Goal: Check status: Check status

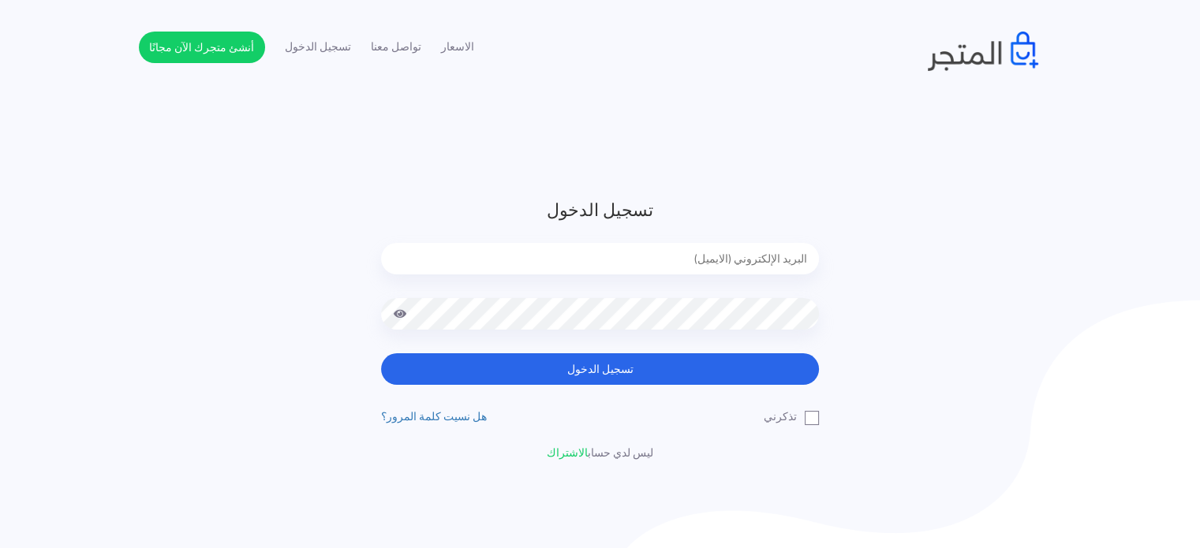
click at [745, 248] on input "email" at bounding box center [600, 259] width 438 height 32
type input "diaraest2024@gmail.com"
click at [381, 353] on button "تسجيل الدخول" at bounding box center [600, 369] width 438 height 32
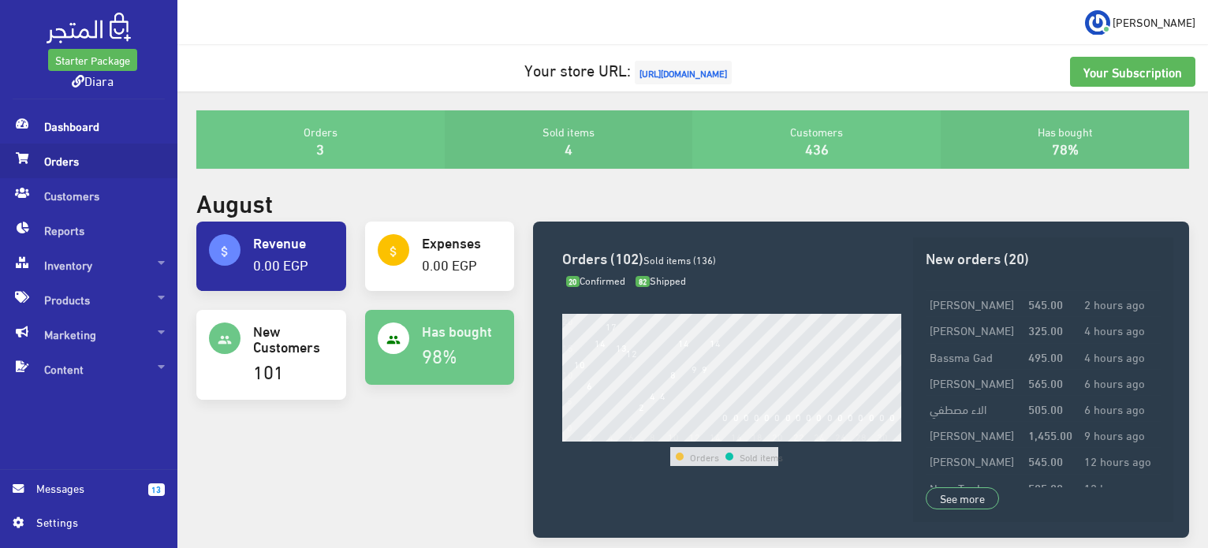
click at [50, 163] on span "Orders" at bounding box center [89, 161] width 152 height 35
click at [76, 166] on span "Orders" at bounding box center [89, 161] width 152 height 35
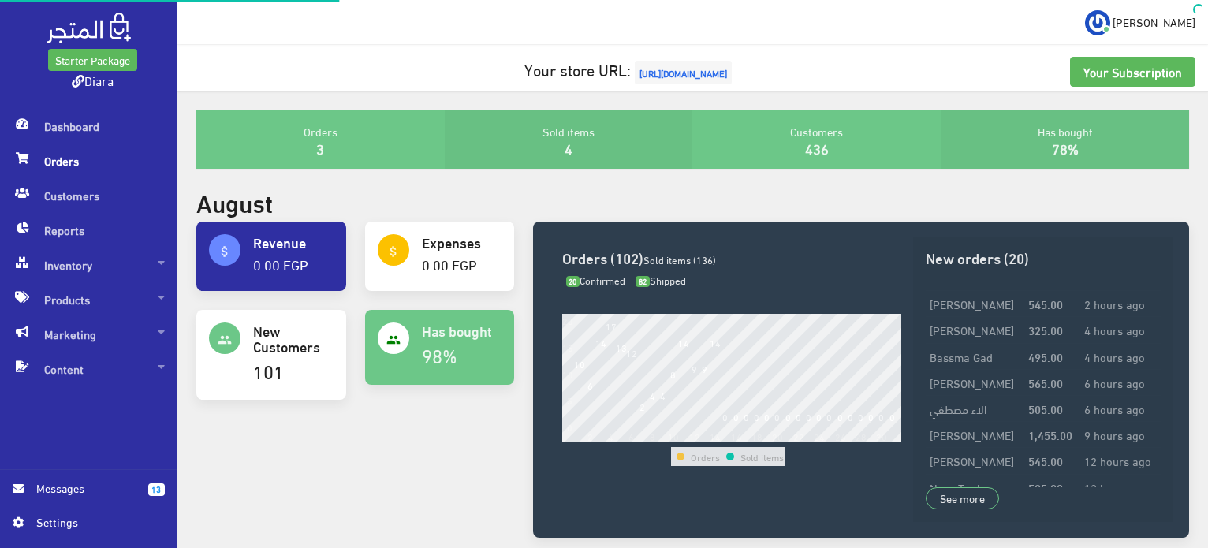
click at [76, 166] on span "Orders" at bounding box center [89, 161] width 152 height 35
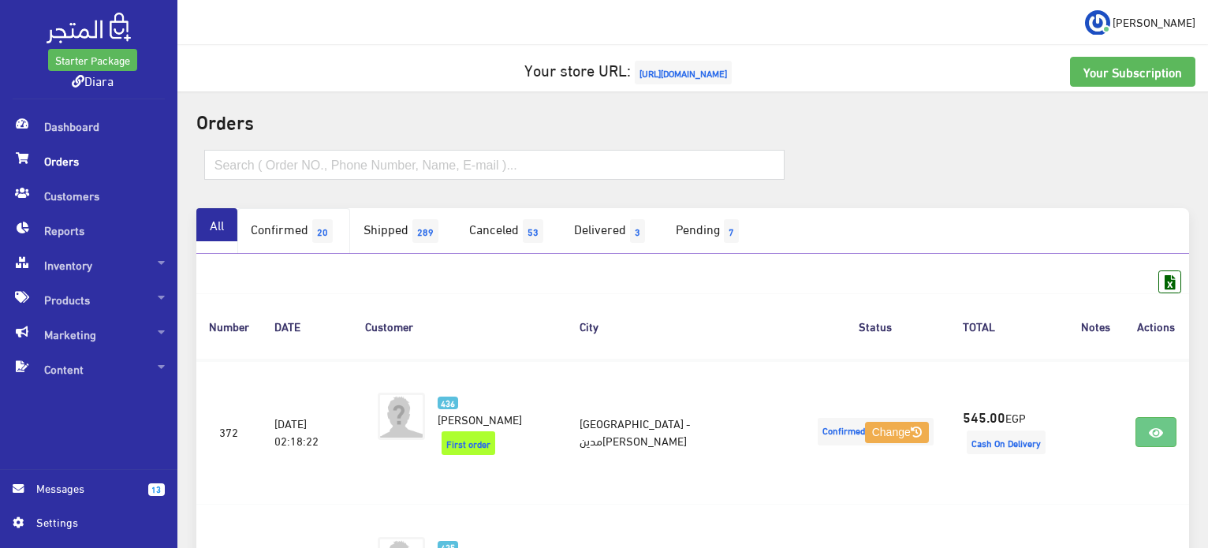
click at [333, 231] on span "20" at bounding box center [322, 231] width 21 height 24
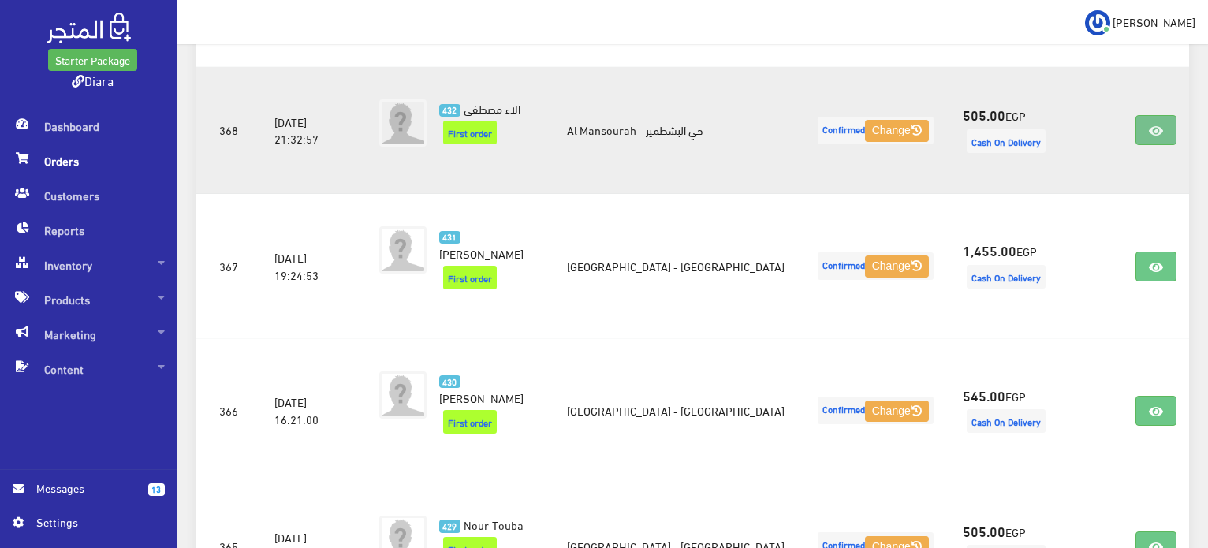
scroll to position [855, 0]
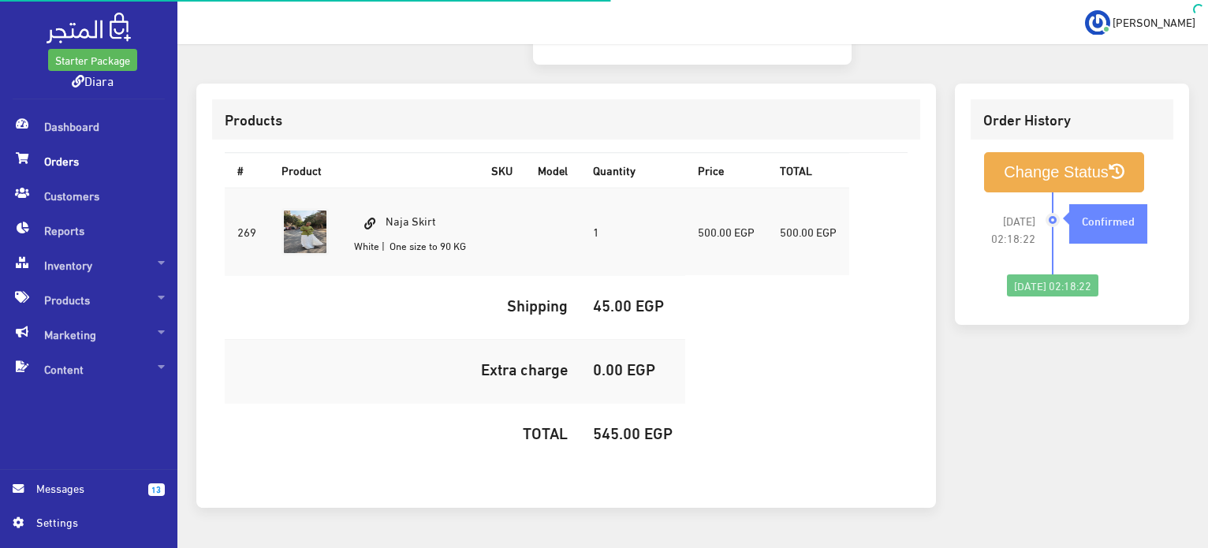
scroll to position [450, 0]
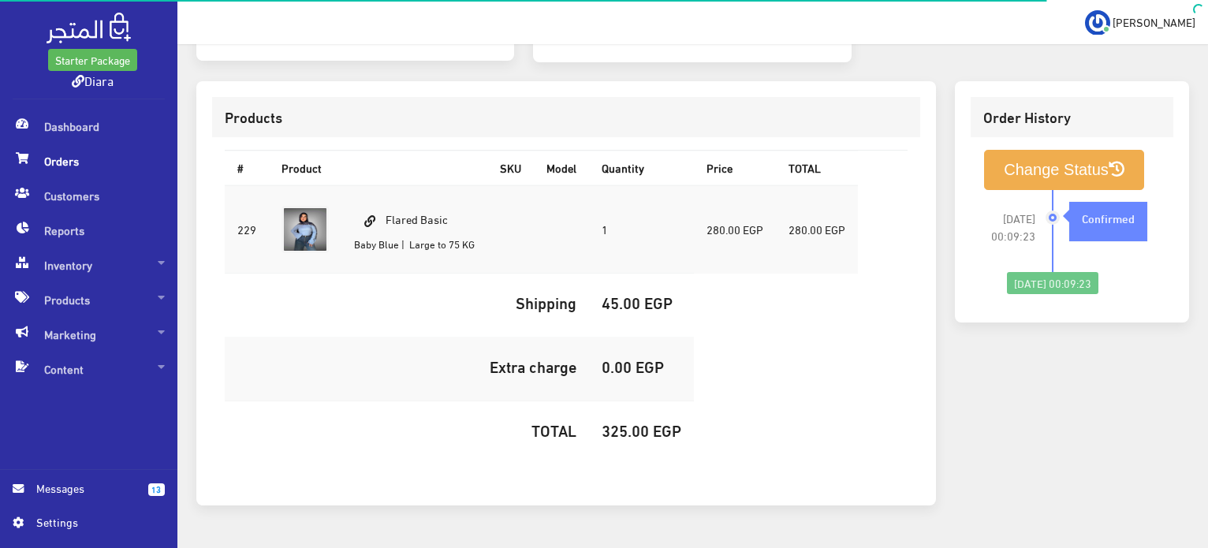
scroll to position [446, 0]
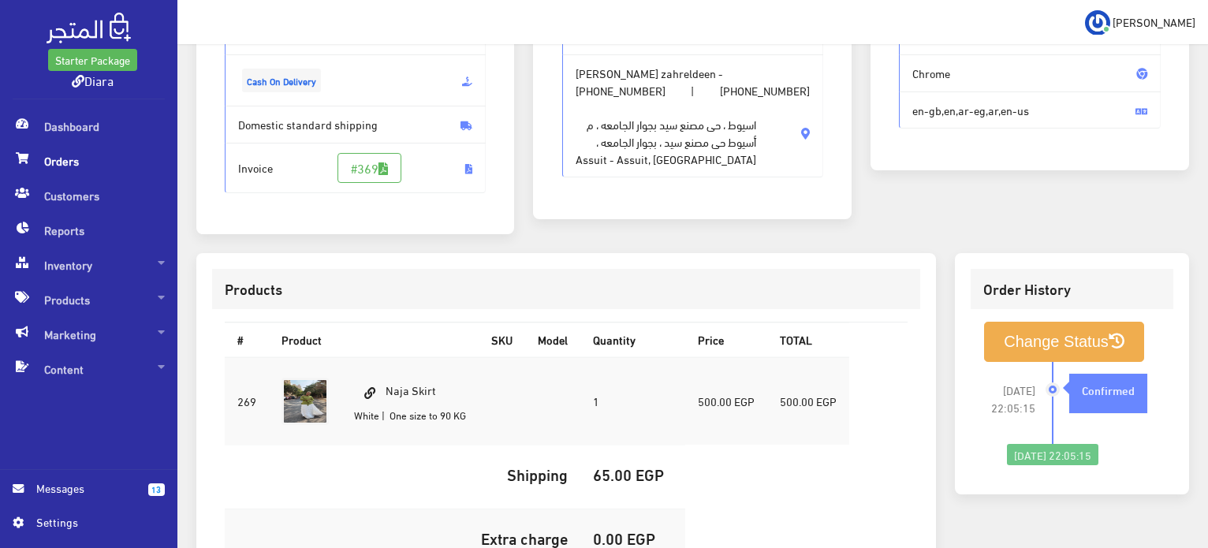
scroll to position [237, 0]
